Goal: Find specific page/section

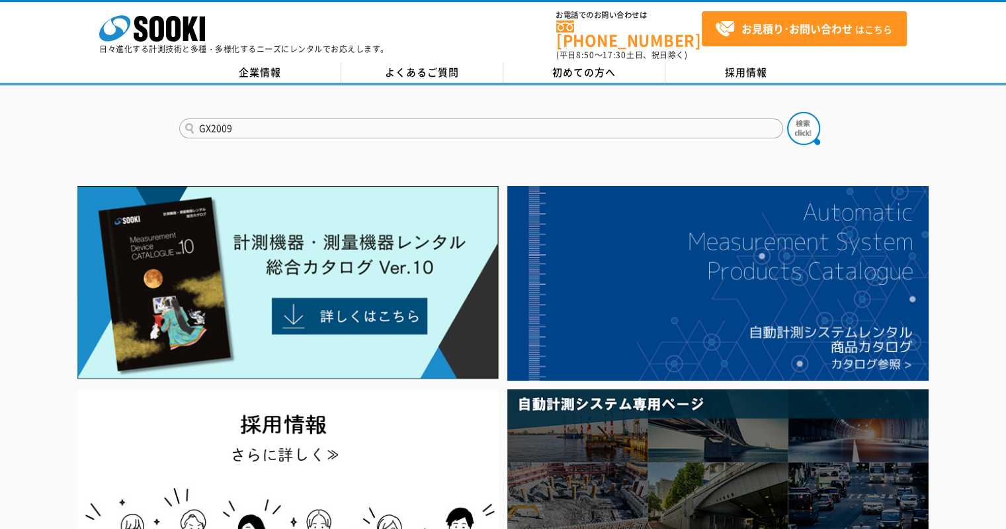
type input "GX2009"
click at [787, 112] on button at bounding box center [803, 128] width 33 height 33
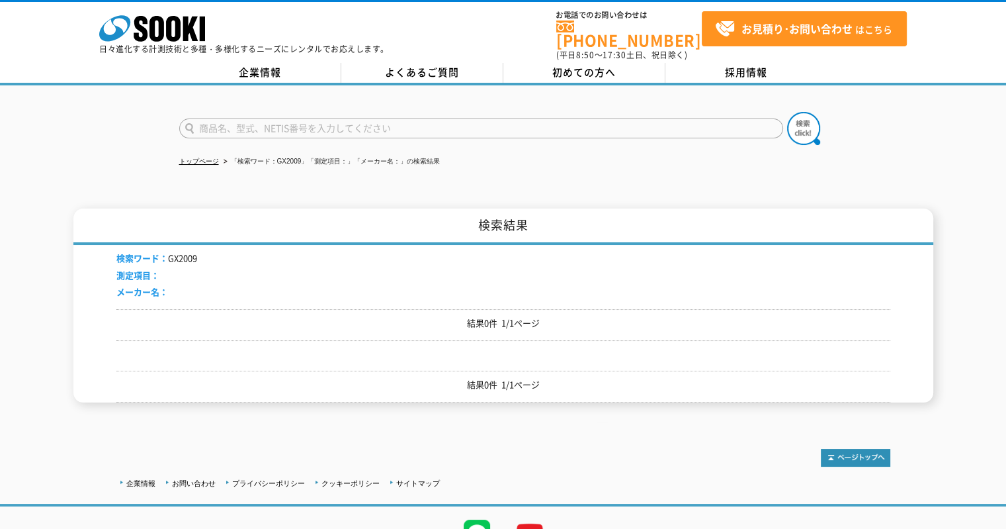
click at [238, 120] on input "text" at bounding box center [481, 128] width 604 height 20
type input "2009"
click at [787, 112] on button at bounding box center [803, 128] width 33 height 33
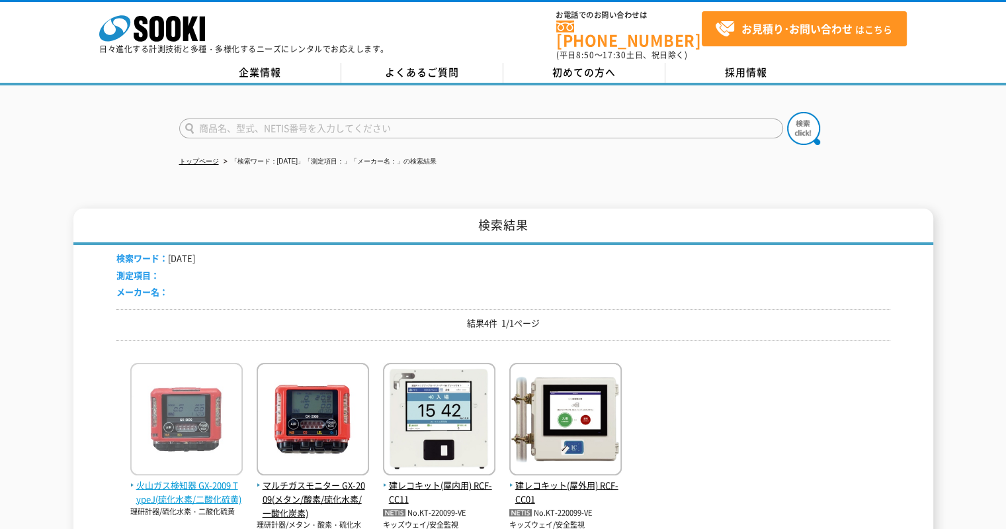
click at [198, 484] on span "火山ガス検知器 GX-2009 TypeJ(硫化水素/二酸化硫黄)" at bounding box center [186, 492] width 112 height 28
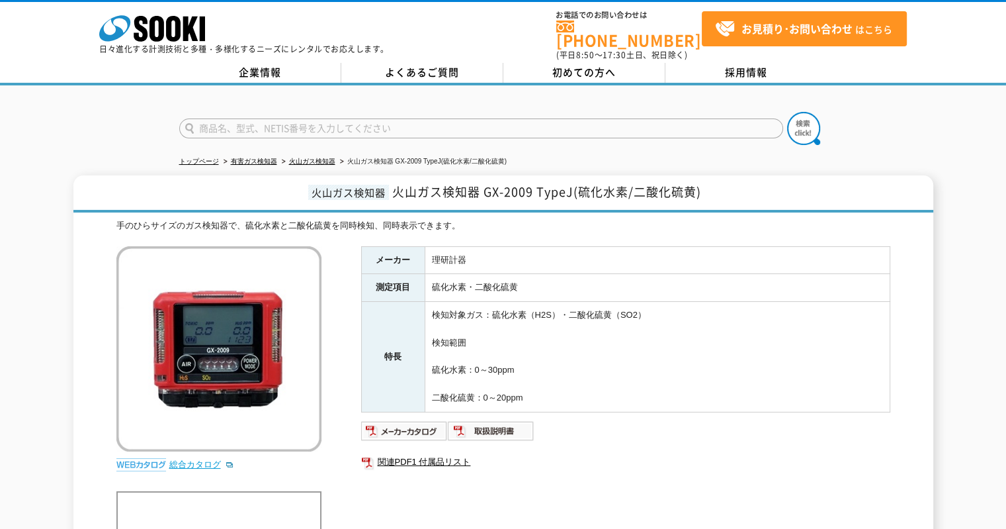
click at [195, 459] on link "総合カタログ" at bounding box center [201, 464] width 65 height 10
